Goal: Find specific page/section: Find specific page/section

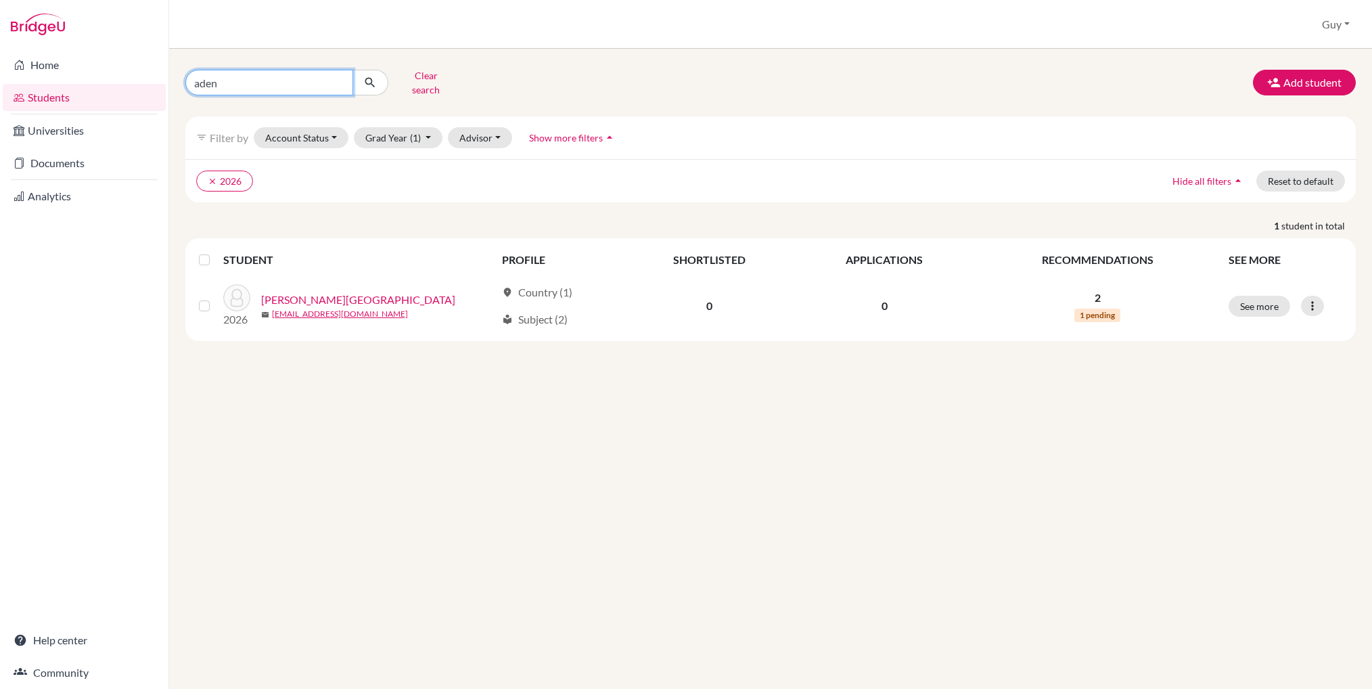
click at [241, 76] on input "aden" at bounding box center [269, 83] width 168 height 26
type input "[PERSON_NAME]"
click button "submit" at bounding box center [370, 83] width 36 height 26
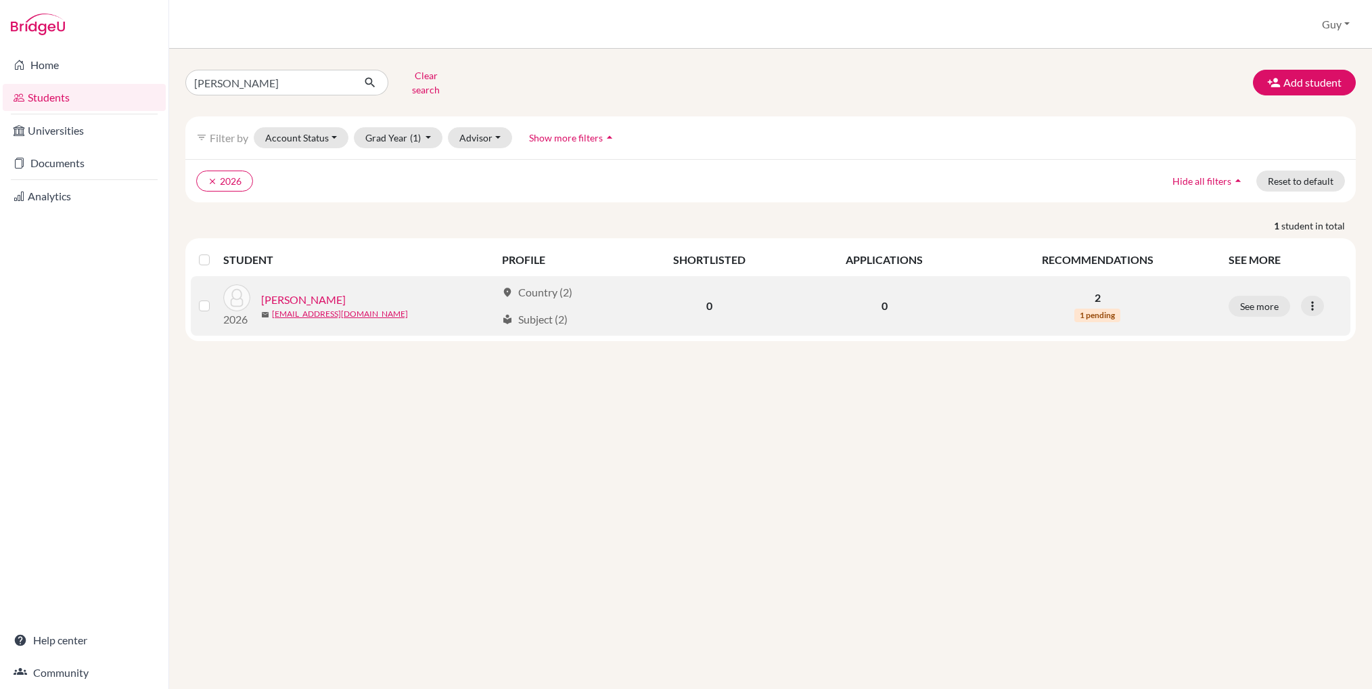
click at [291, 292] on link "[PERSON_NAME]" at bounding box center [303, 300] width 85 height 16
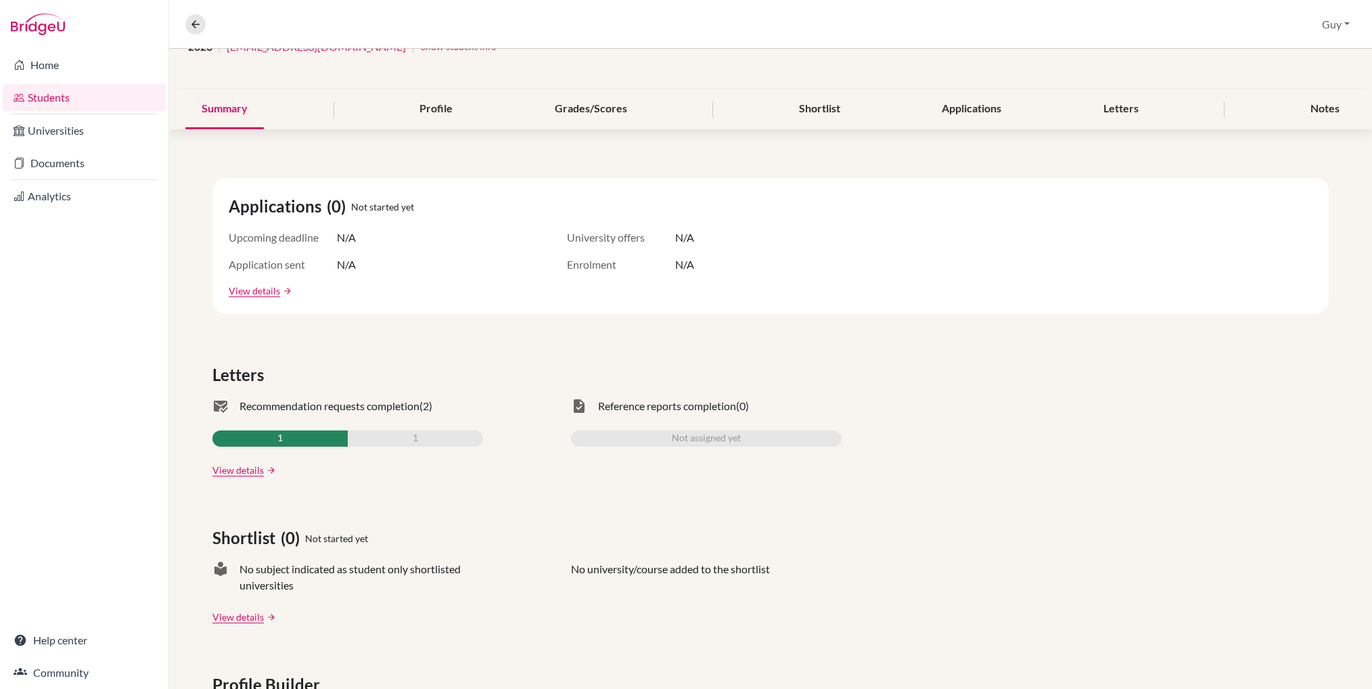
scroll to position [135, 0]
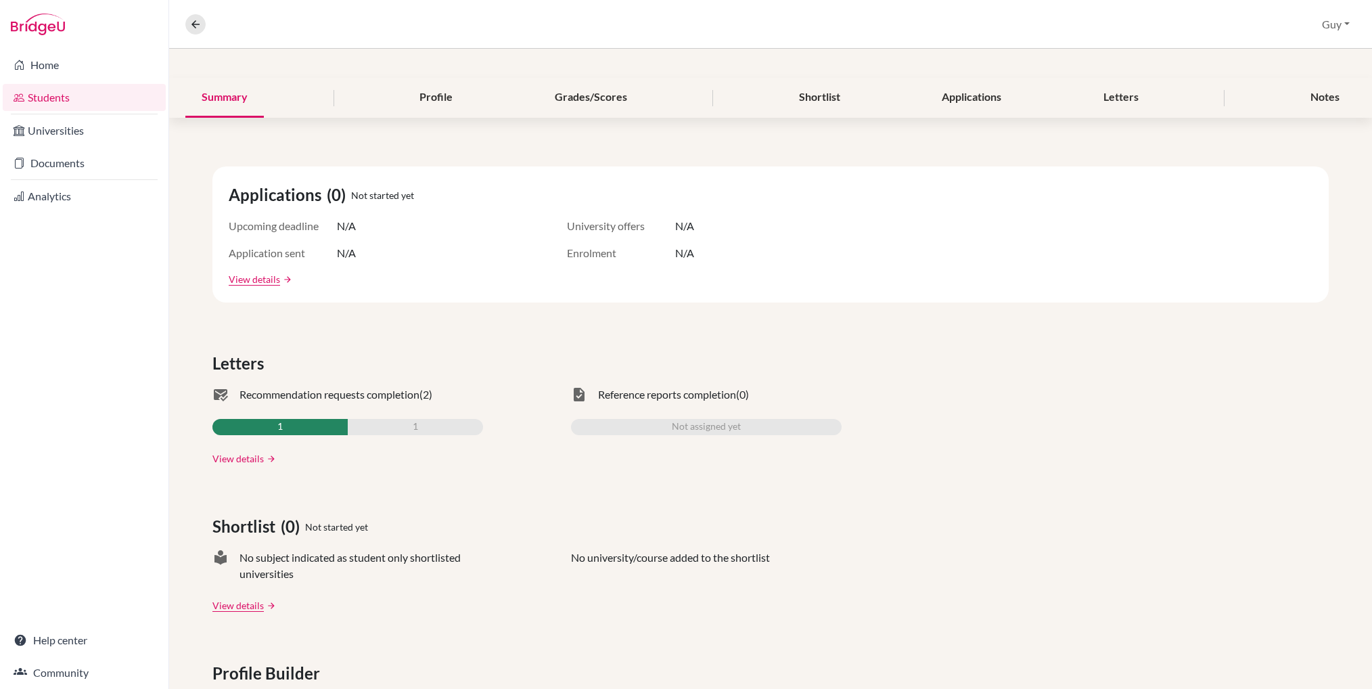
click at [253, 455] on link "View details" at bounding box center [237, 458] width 51 height 14
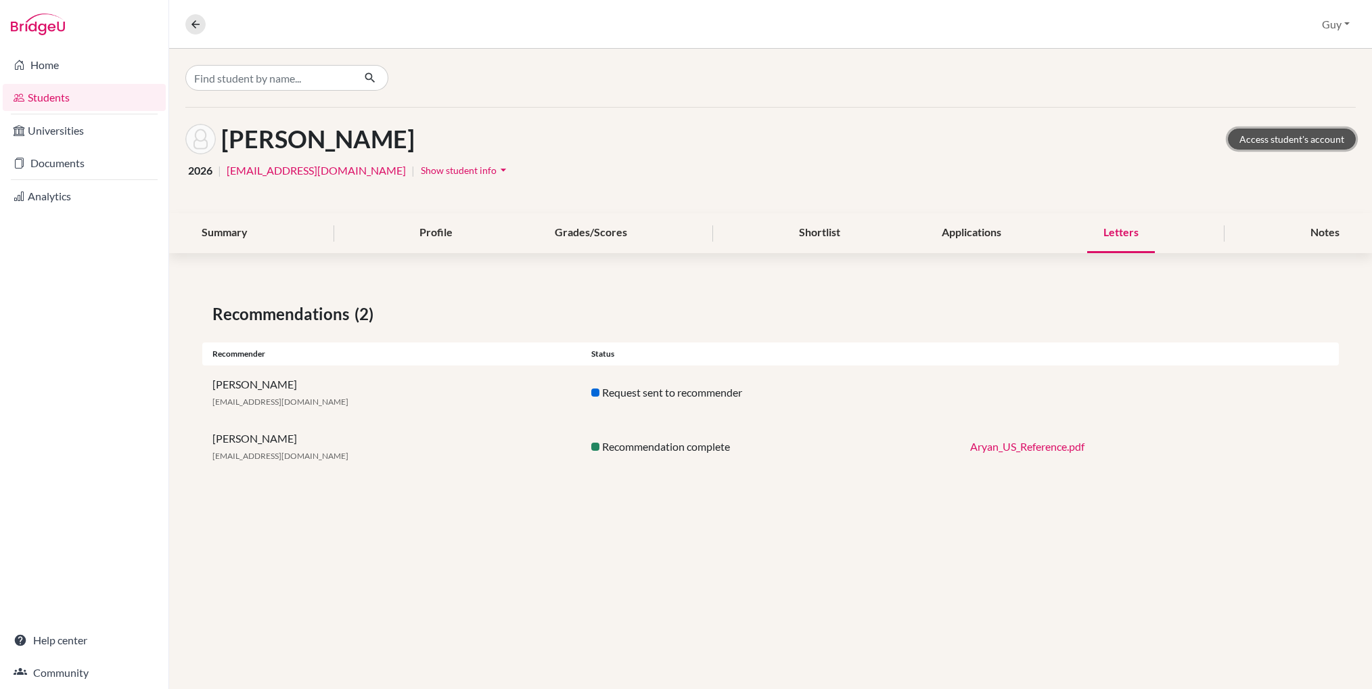
click at [1313, 143] on link "Access student's account" at bounding box center [1292, 139] width 128 height 21
